Goal: Browse casually

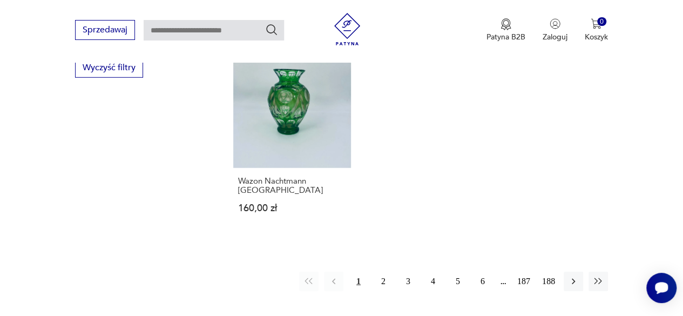
scroll to position [1583, 0]
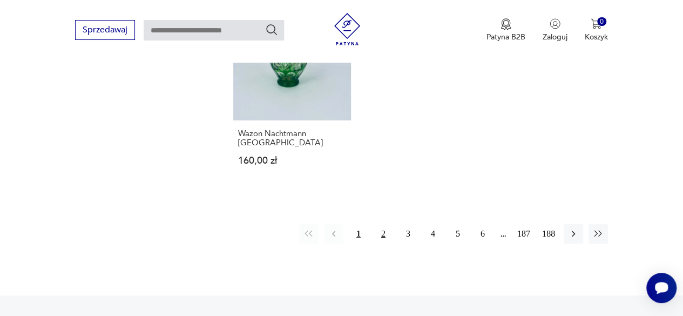
click at [380, 224] on button "2" at bounding box center [383, 233] width 19 height 19
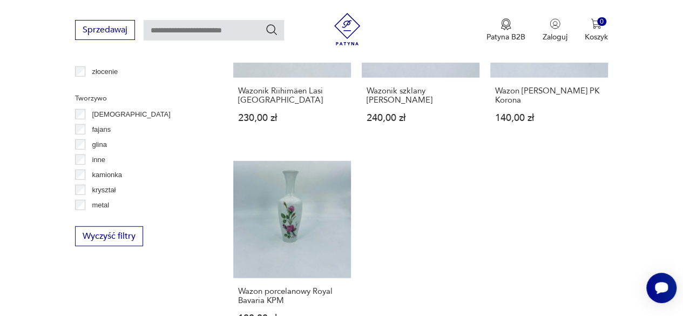
scroll to position [1205, 0]
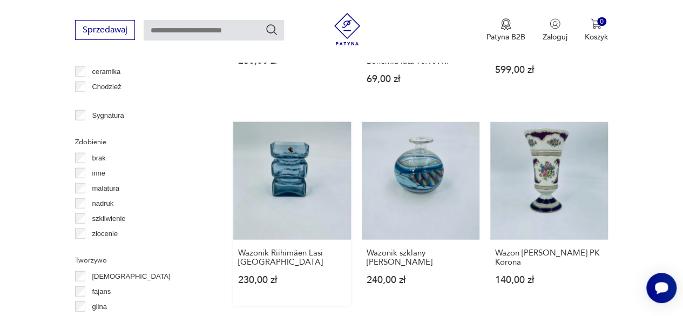
click at [322, 193] on link "Wazonik Riihimäen Lasi Finland 230,00 zł" at bounding box center [292, 214] width 118 height 184
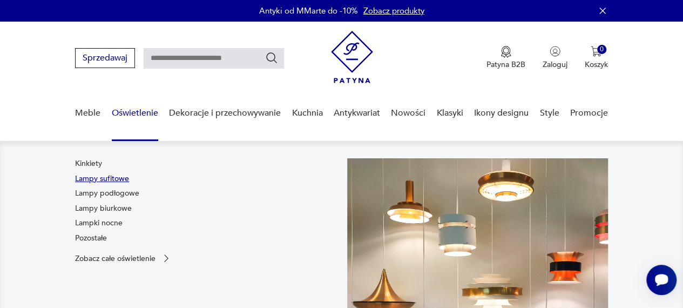
click at [93, 180] on link "Lampy sufitowe" at bounding box center [102, 178] width 54 height 11
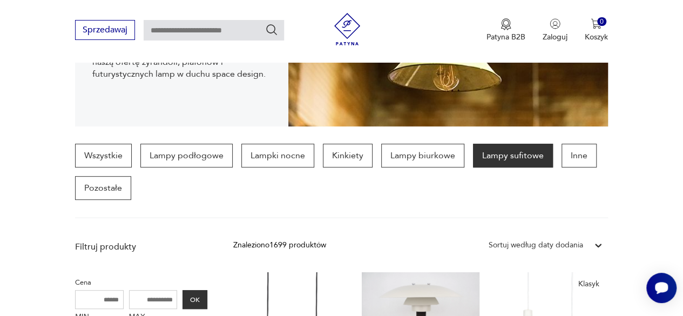
scroll to position [216, 0]
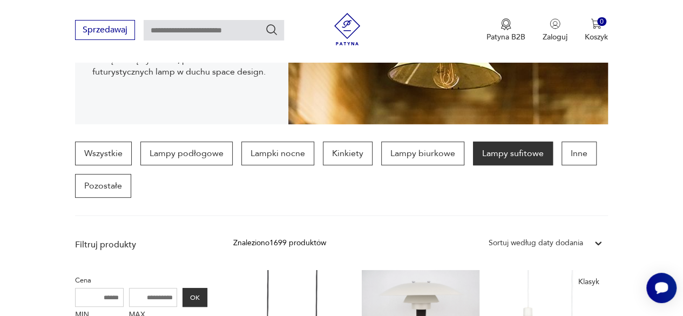
click at [318, 152] on div "Wszystkie Lampy podłogowe Lampki nocne Kinkiety Lampy biurkowe Lampy sufitowe I…" at bounding box center [341, 170] width 533 height 56
click at [323, 153] on p "Kinkiety" at bounding box center [348, 154] width 50 height 24
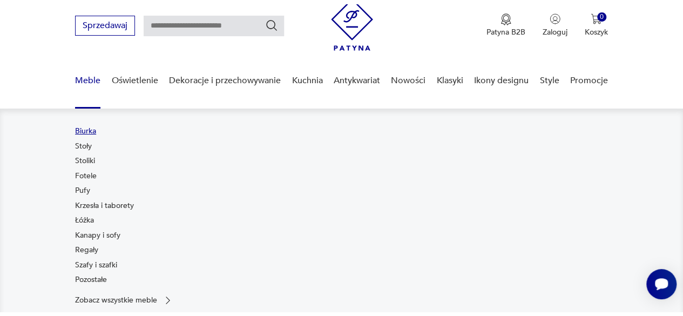
scroll to position [54, 0]
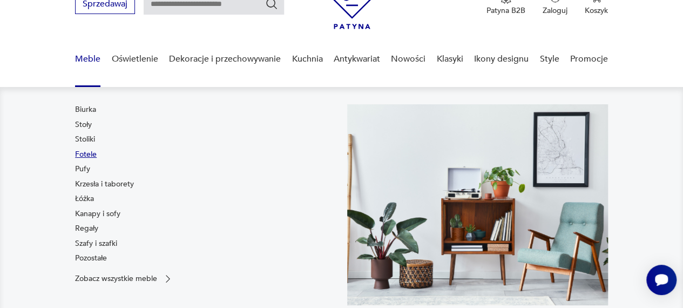
click at [81, 152] on link "Fotele" at bounding box center [86, 154] width 22 height 11
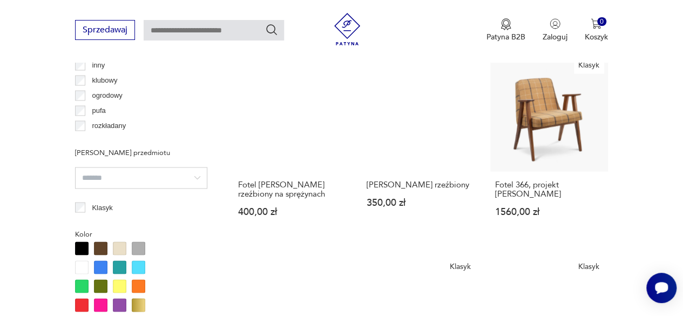
scroll to position [1043, 0]
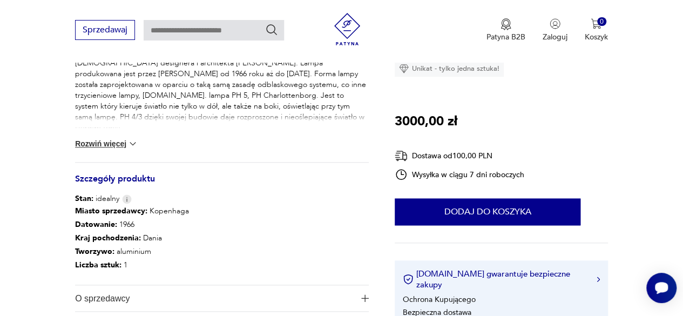
scroll to position [540, 0]
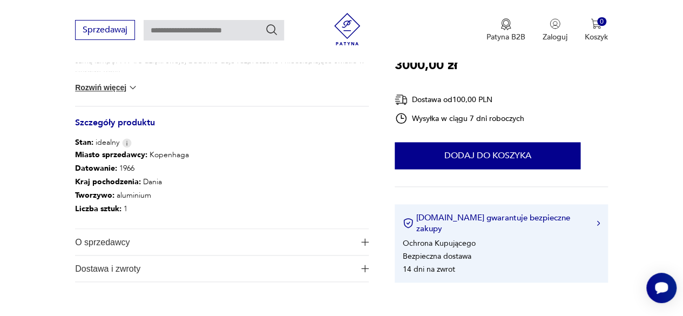
click at [255, 248] on span "O sprzedawcy" at bounding box center [214, 242] width 279 height 26
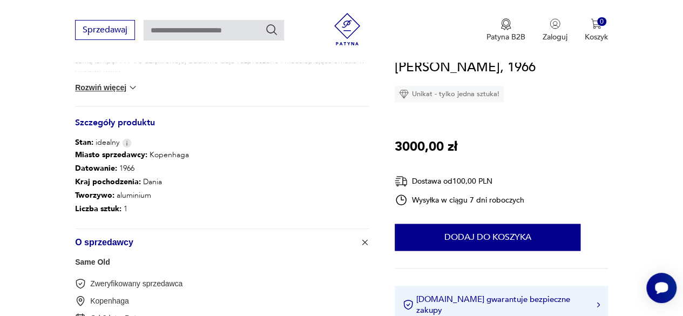
scroll to position [864, 0]
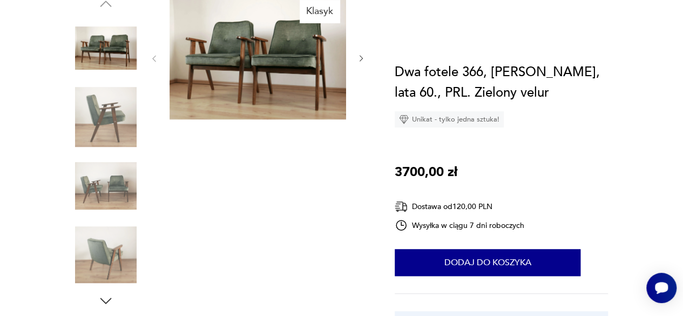
scroll to position [54, 0]
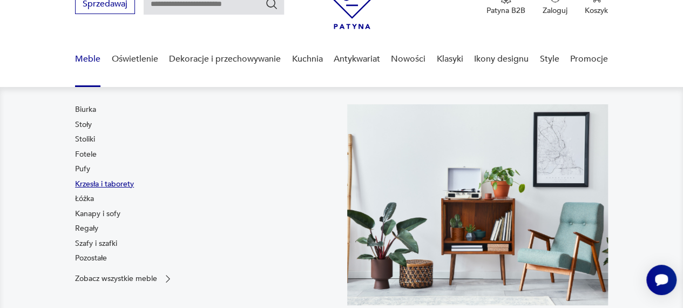
click at [95, 186] on link "Krzesła i taborety" at bounding box center [104, 184] width 59 height 11
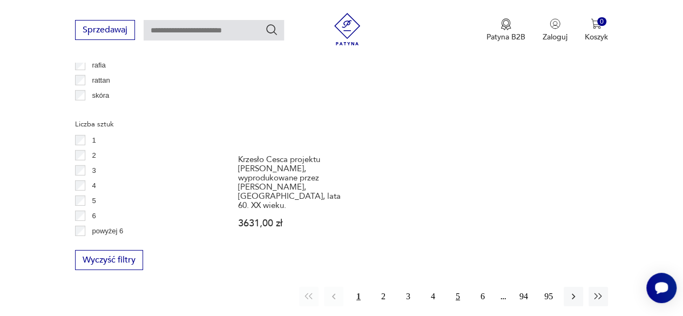
scroll to position [1583, 0]
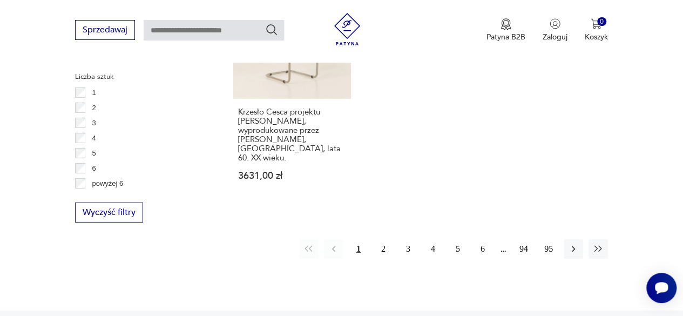
drag, startPoint x: 381, startPoint y: 212, endPoint x: 375, endPoint y: 238, distance: 26.6
click at [381, 239] on button "2" at bounding box center [383, 248] width 19 height 19
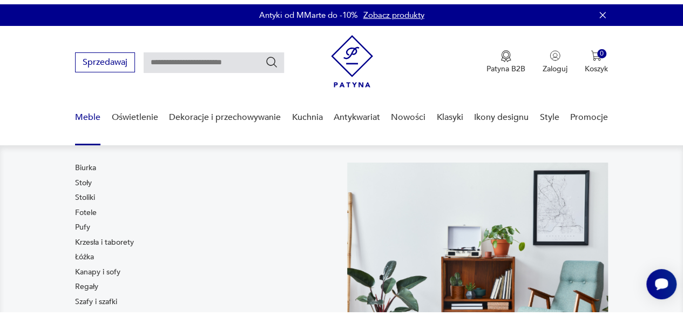
scroll to position [54, 0]
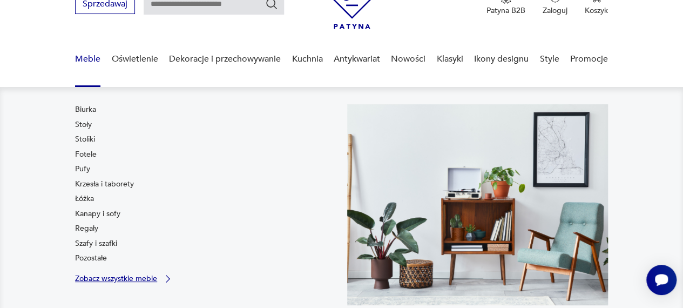
click at [108, 278] on p "Zobacz wszystkie meble" at bounding box center [116, 278] width 82 height 7
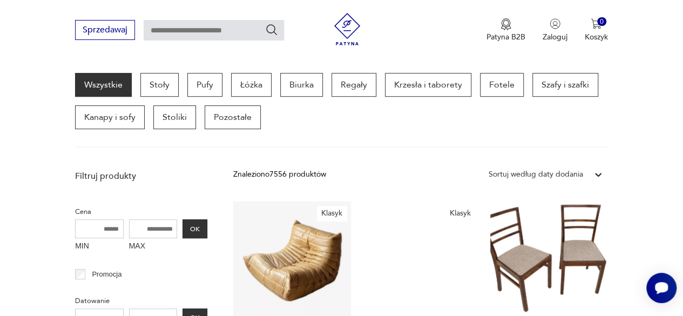
scroll to position [162, 0]
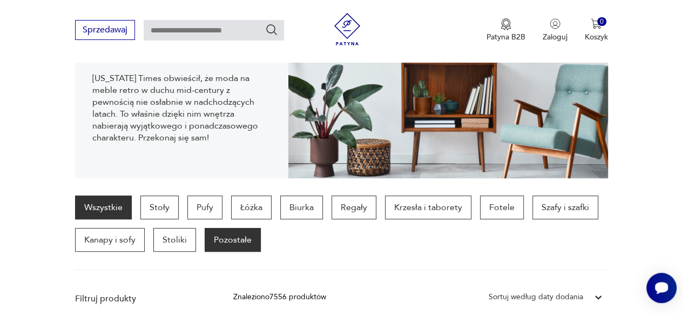
click at [214, 244] on p "Pozostałe" at bounding box center [233, 240] width 56 height 24
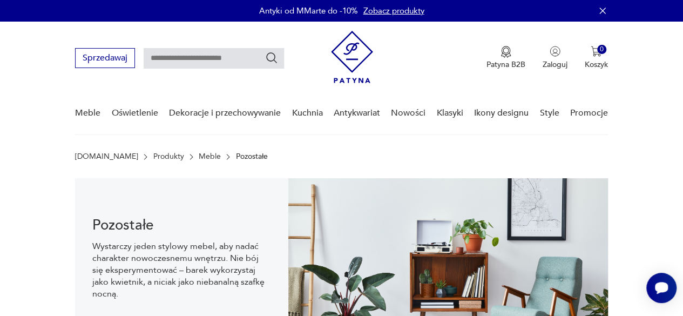
click at [174, 48] on input "text" at bounding box center [214, 58] width 140 height 21
type input "********"
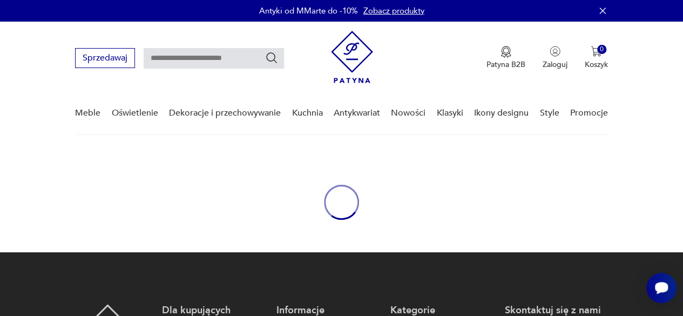
type input "********"
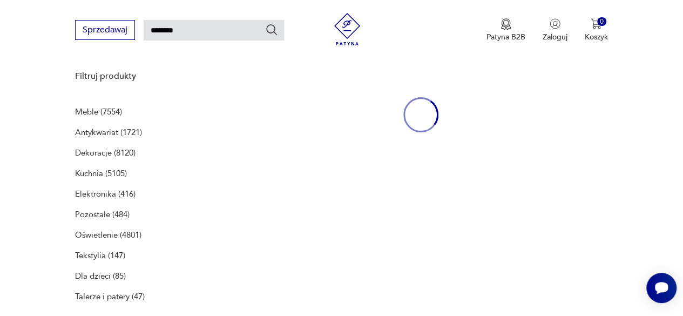
scroll to position [139, 0]
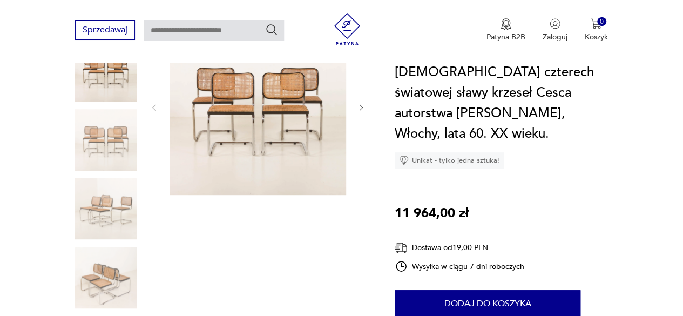
scroll to position [216, 0]
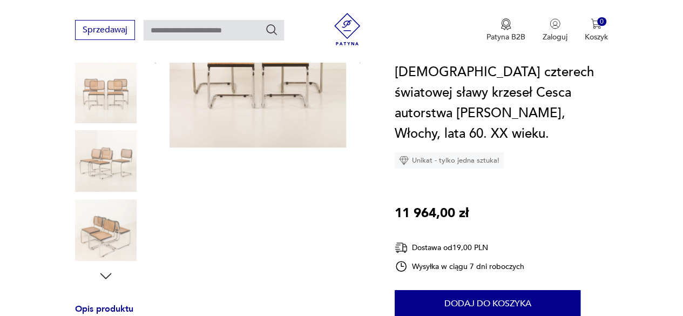
click at [109, 177] on img at bounding box center [106, 161] width 62 height 62
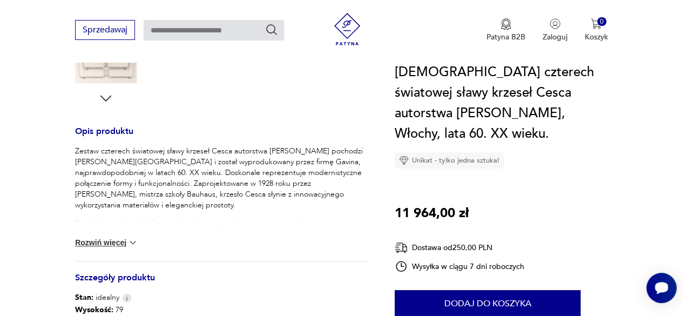
scroll to position [486, 0]
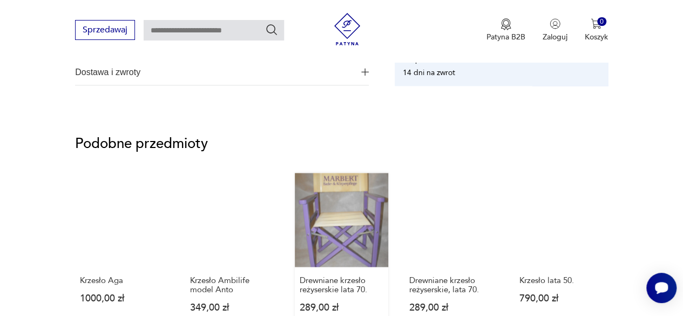
scroll to position [810, 0]
